Goal: Information Seeking & Learning: Check status

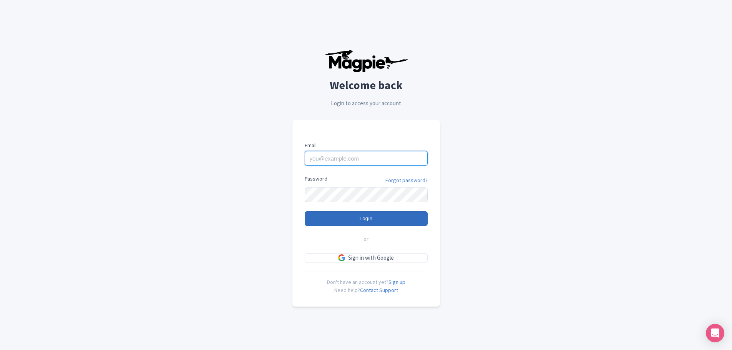
type input "bob.hornstein@intrepidtravel.com"
click at [370, 222] on input "Login" at bounding box center [366, 218] width 123 height 15
type input "Logging in..."
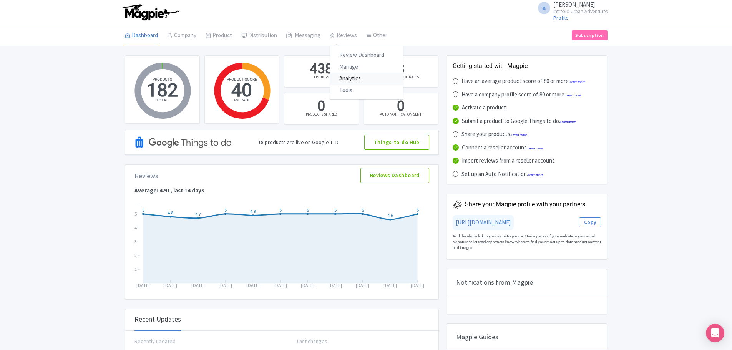
click at [348, 81] on link "Analytics" at bounding box center [366, 79] width 73 height 12
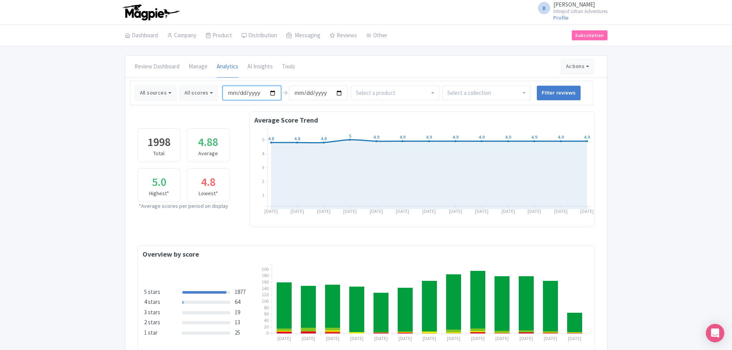
click at [272, 94] on input "2025-05-12" at bounding box center [252, 93] width 59 height 15
type input "[DATE]"
click at [484, 95] on input "select-one" at bounding box center [469, 93] width 45 height 7
click at [567, 94] on input "Filter reviews" at bounding box center [559, 93] width 44 height 15
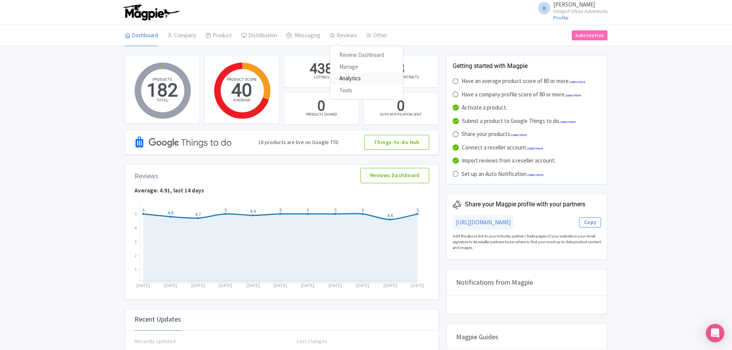
click at [350, 80] on link "Analytics" at bounding box center [366, 79] width 73 height 12
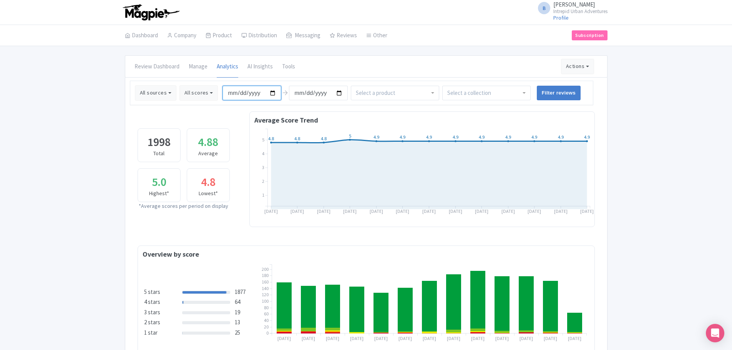
click at [272, 92] on input "2025-05-12" at bounding box center [252, 93] width 59 height 15
type input "[DATE]"
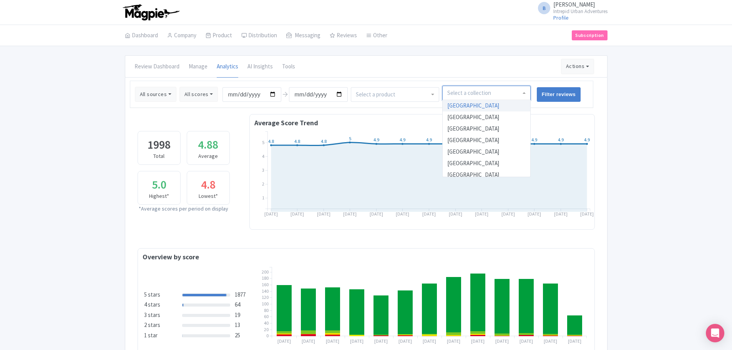
click at [480, 90] on input "select-one" at bounding box center [469, 93] width 45 height 7
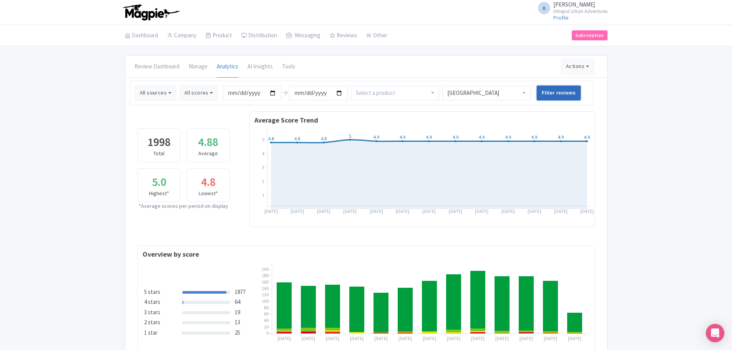
click at [553, 87] on input "Filter reviews" at bounding box center [559, 93] width 44 height 15
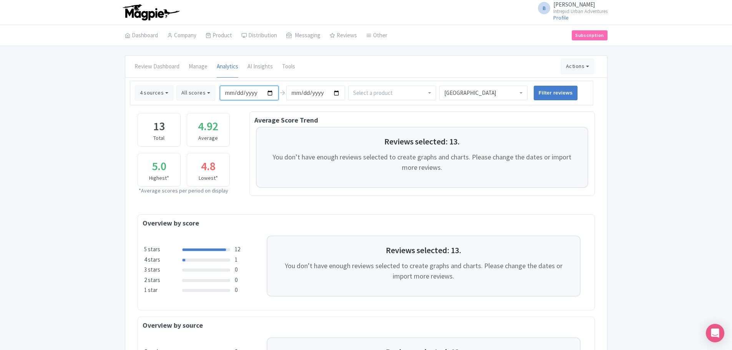
click at [269, 93] on input "[DATE]" at bounding box center [249, 93] width 59 height 15
type input "[DATE]"
click at [554, 92] on input "Filter reviews" at bounding box center [556, 93] width 44 height 15
